Goal: Obtain resource: Download file/media

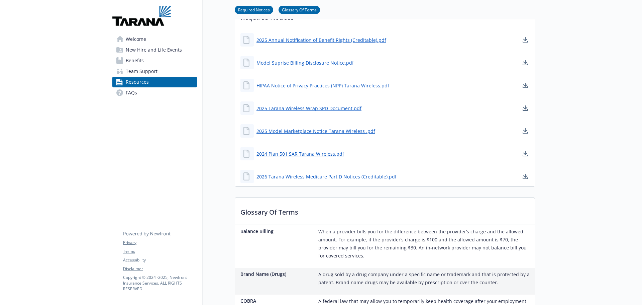
scroll to position [201, 0]
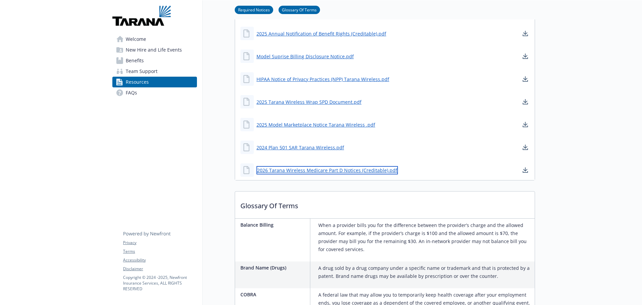
click at [334, 170] on link "2026 Tarana Wireless Medicare Part D Notices (Creditable).pdf" at bounding box center [326, 170] width 141 height 8
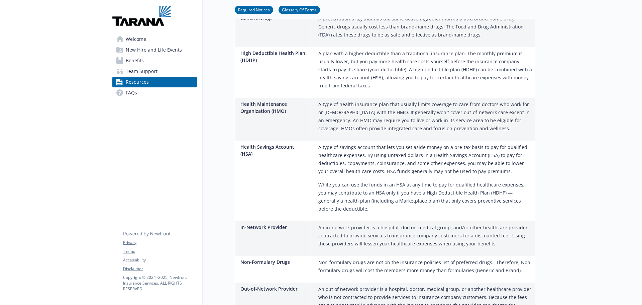
scroll to position [602, 0]
